Goal: Task Accomplishment & Management: Complete application form

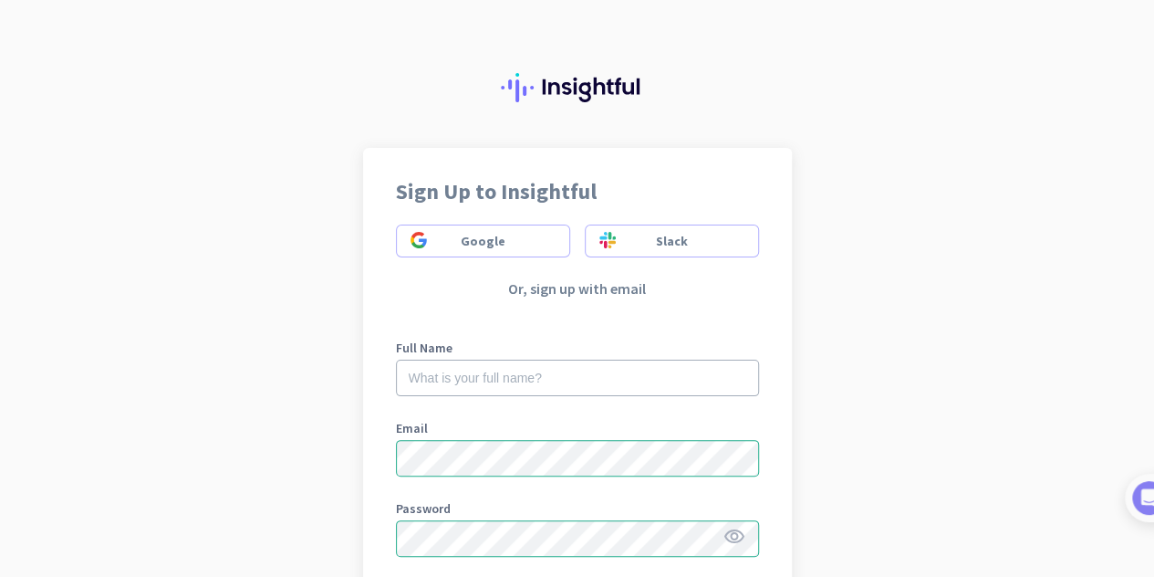
scroll to position [91, 0]
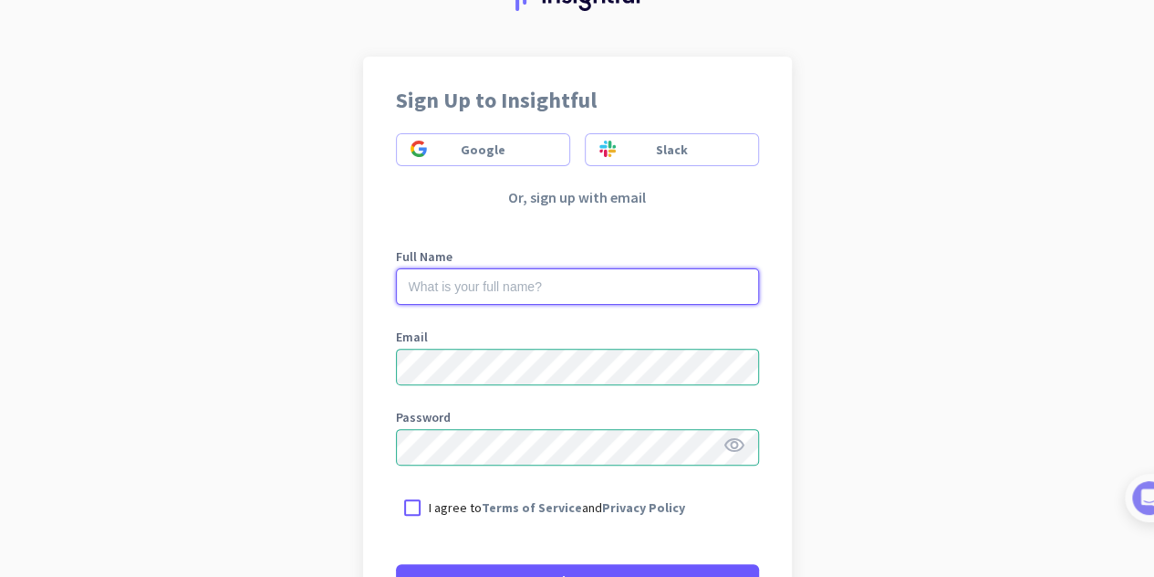
click at [473, 277] on input "text" at bounding box center [577, 286] width 363 height 36
type input "[PERSON_NAME]"
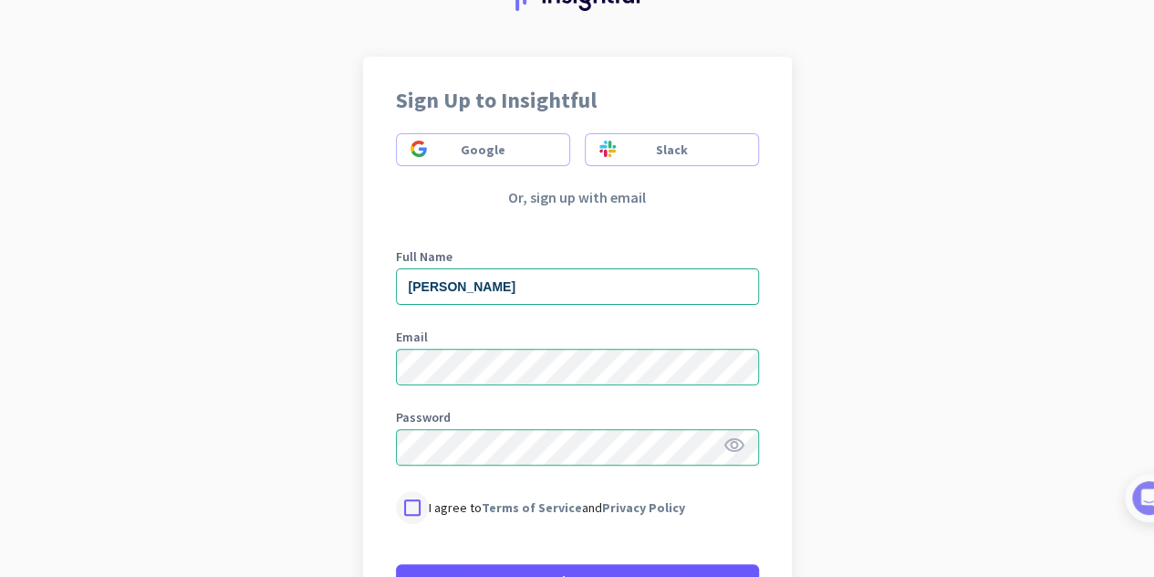
click at [411, 513] on div at bounding box center [412, 507] width 33 height 33
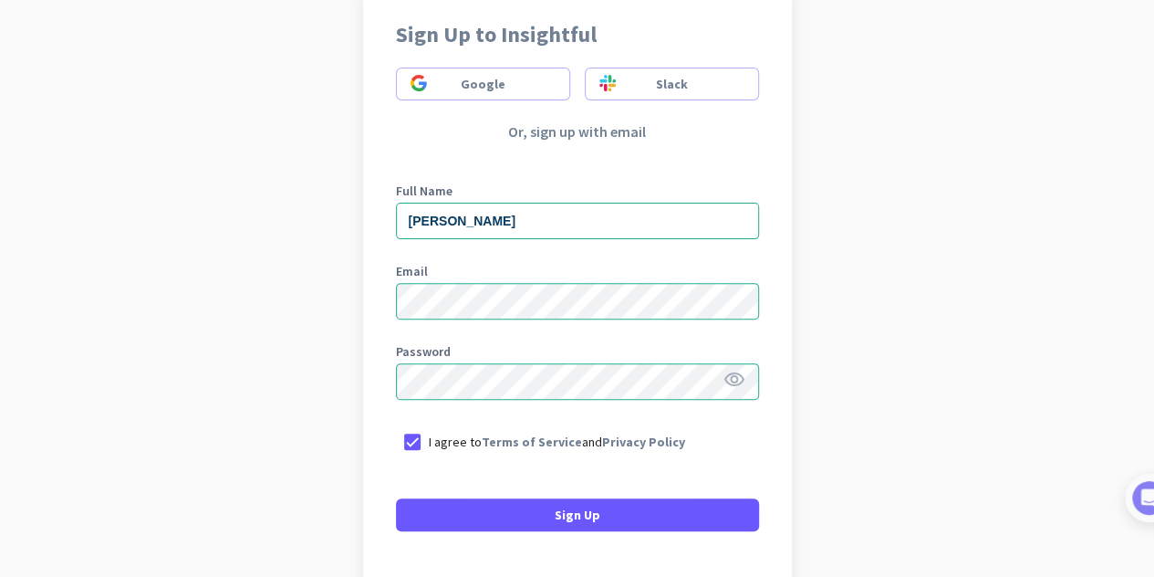
scroll to position [182, 0]
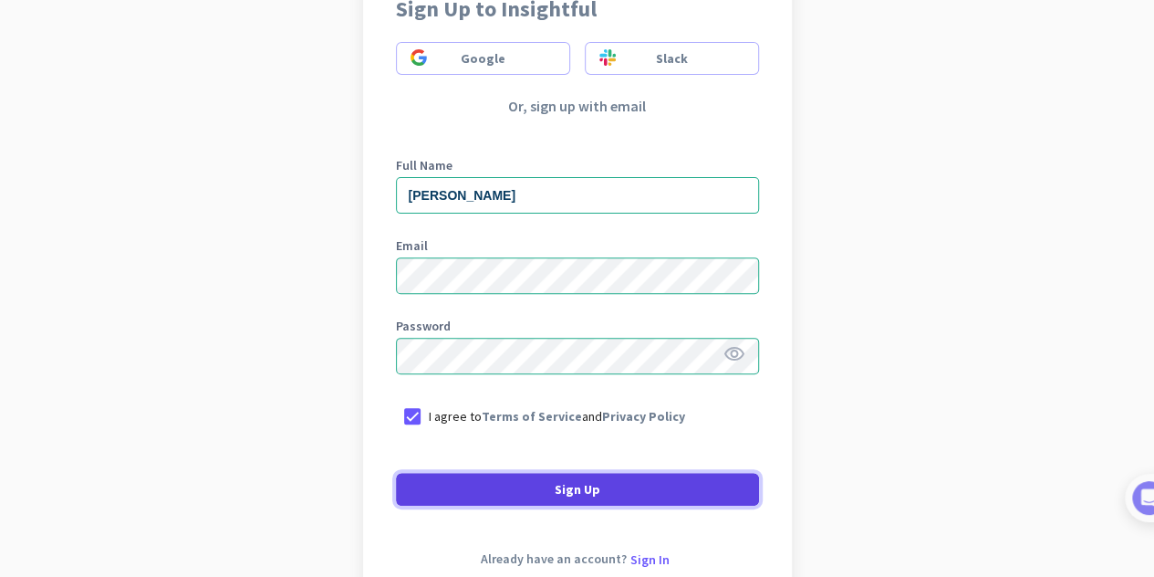
click at [455, 489] on span at bounding box center [577, 489] width 363 height 44
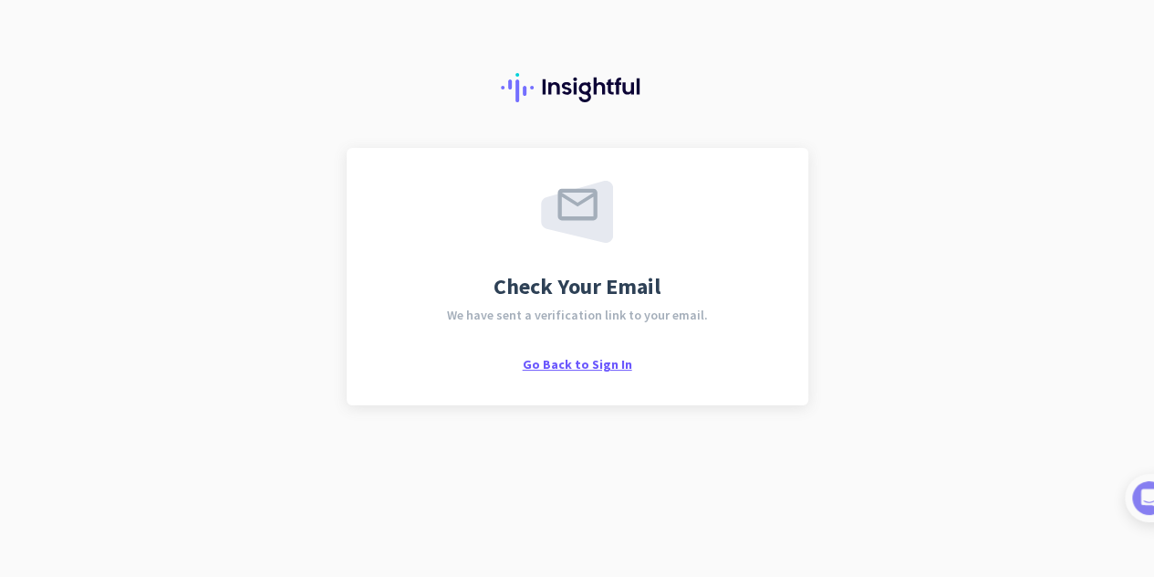
click at [562, 367] on span "Go Back to Sign In" at bounding box center [577, 364] width 109 height 16
